Goal: Transaction & Acquisition: Purchase product/service

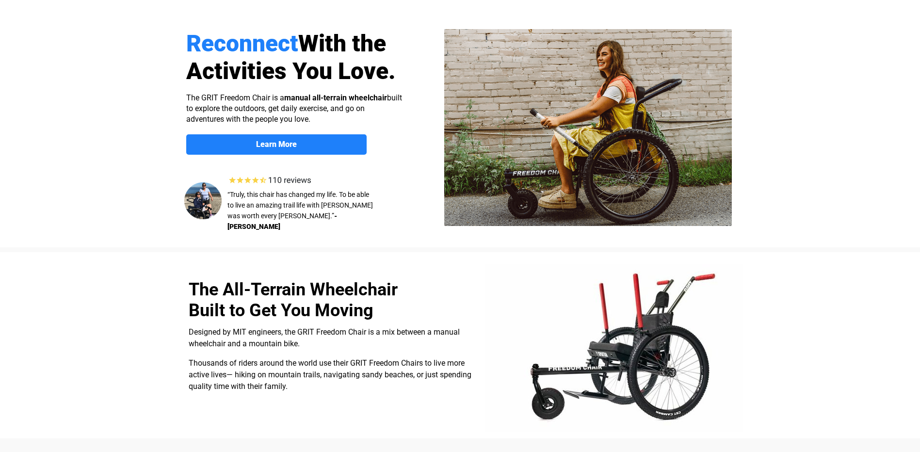
select select "US"
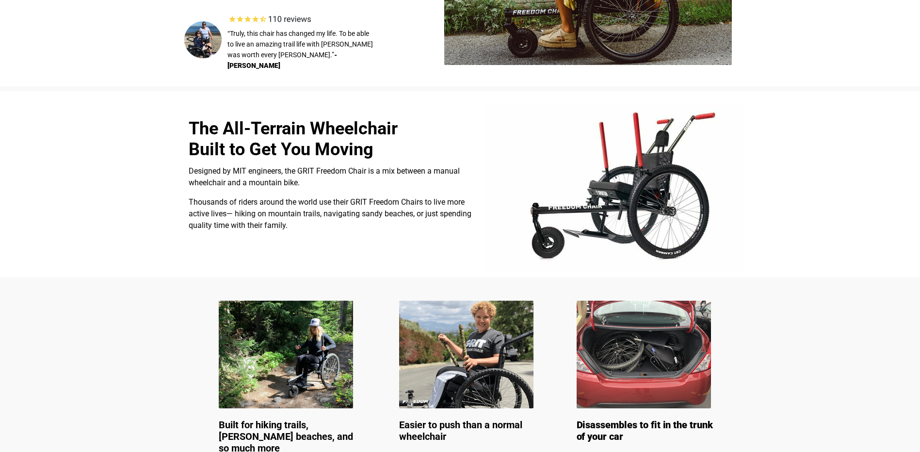
scroll to position [97, 0]
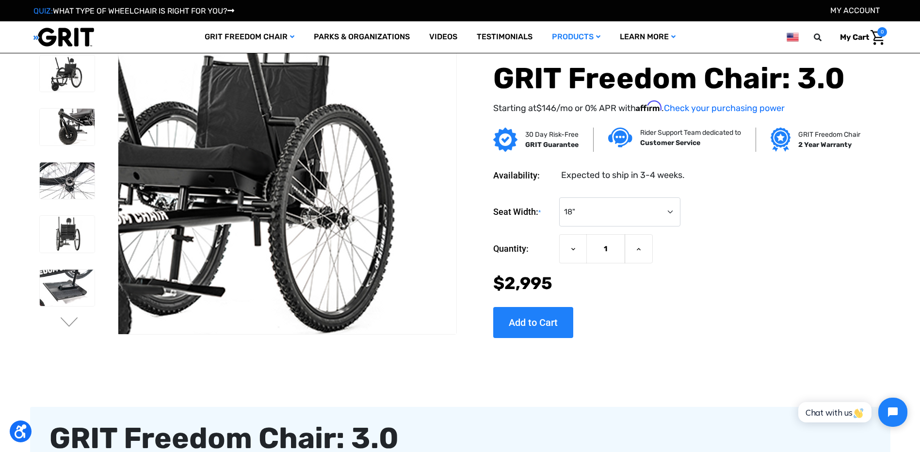
scroll to position [97, 0]
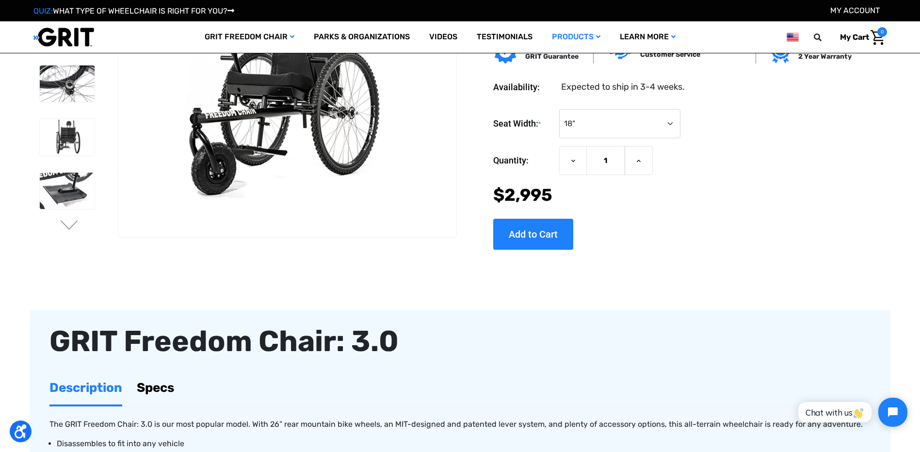
click at [330, 290] on div "Previous ." at bounding box center [460, 391] width 860 height 924
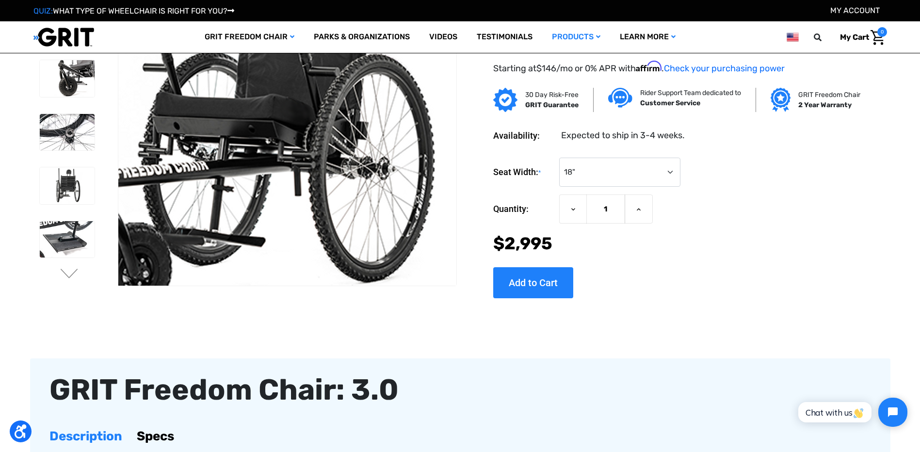
scroll to position [0, 0]
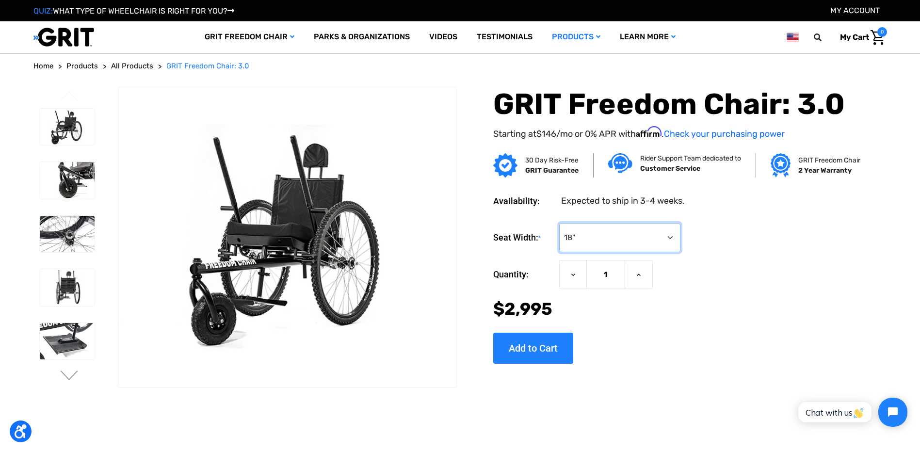
click at [669, 244] on select "Choose Options 16" 18" 20"" at bounding box center [619, 237] width 121 height 29
select select "324"
click at [559, 223] on select "Choose Options 16" 18" 20"" at bounding box center [619, 237] width 121 height 29
click at [700, 275] on div "Quantity: Decrease Quantity of GRIT Freedom Chair: 3.0 1 Increase Quantity of G…" at bounding box center [675, 275] width 364 height 30
